Goal: Transaction & Acquisition: Purchase product/service

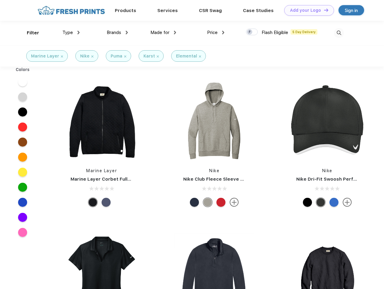
click at [307, 10] on link "Add your Logo Design Tool" at bounding box center [309, 10] width 50 height 11
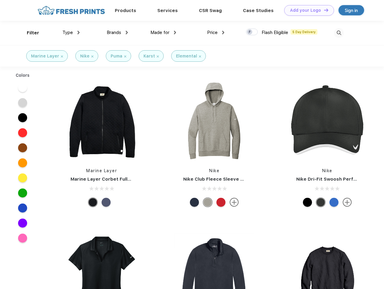
click at [0, 0] on div "Design Tool" at bounding box center [0, 0] width 0 height 0
click at [323, 10] on link "Add your Logo Design Tool" at bounding box center [309, 10] width 50 height 11
click at [29, 33] on div "Filter" at bounding box center [33, 33] width 12 height 7
click at [71, 33] on span "Type" at bounding box center [67, 32] width 11 height 5
click at [117, 33] on span "Brands" at bounding box center [114, 32] width 14 height 5
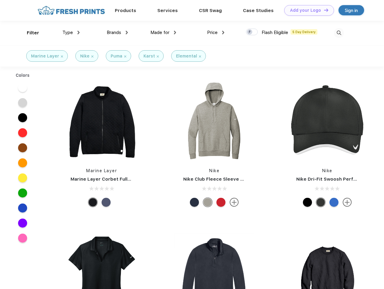
click at [163, 33] on span "Made for" at bounding box center [159, 32] width 19 height 5
click at [216, 33] on span "Price" at bounding box center [212, 32] width 11 height 5
click at [252, 32] on div at bounding box center [252, 32] width 12 height 7
click at [250, 32] on input "checkbox" at bounding box center [248, 30] width 4 height 4
click at [339, 33] on img at bounding box center [339, 33] width 10 height 10
